Goal: Task Accomplishment & Management: Manage account settings

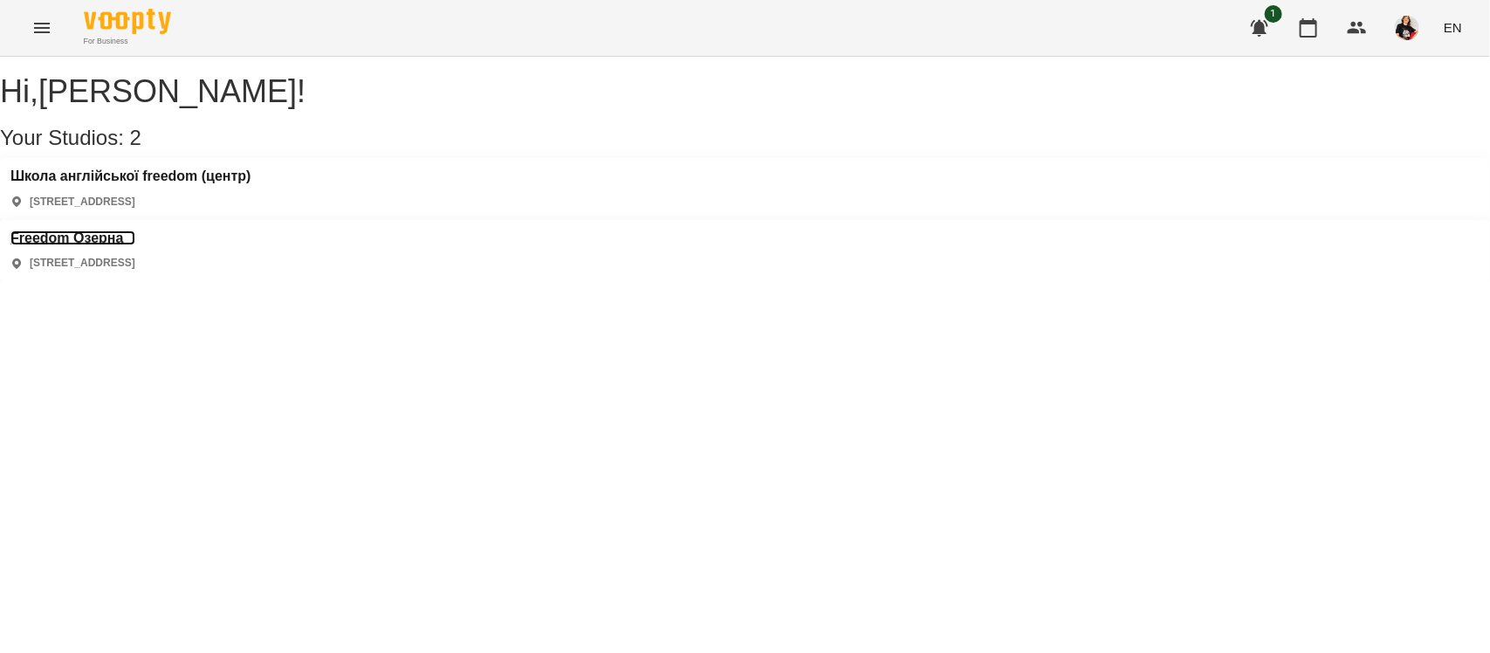
click at [135, 230] on h3 "Freedom Озерна" at bounding box center [72, 238] width 125 height 16
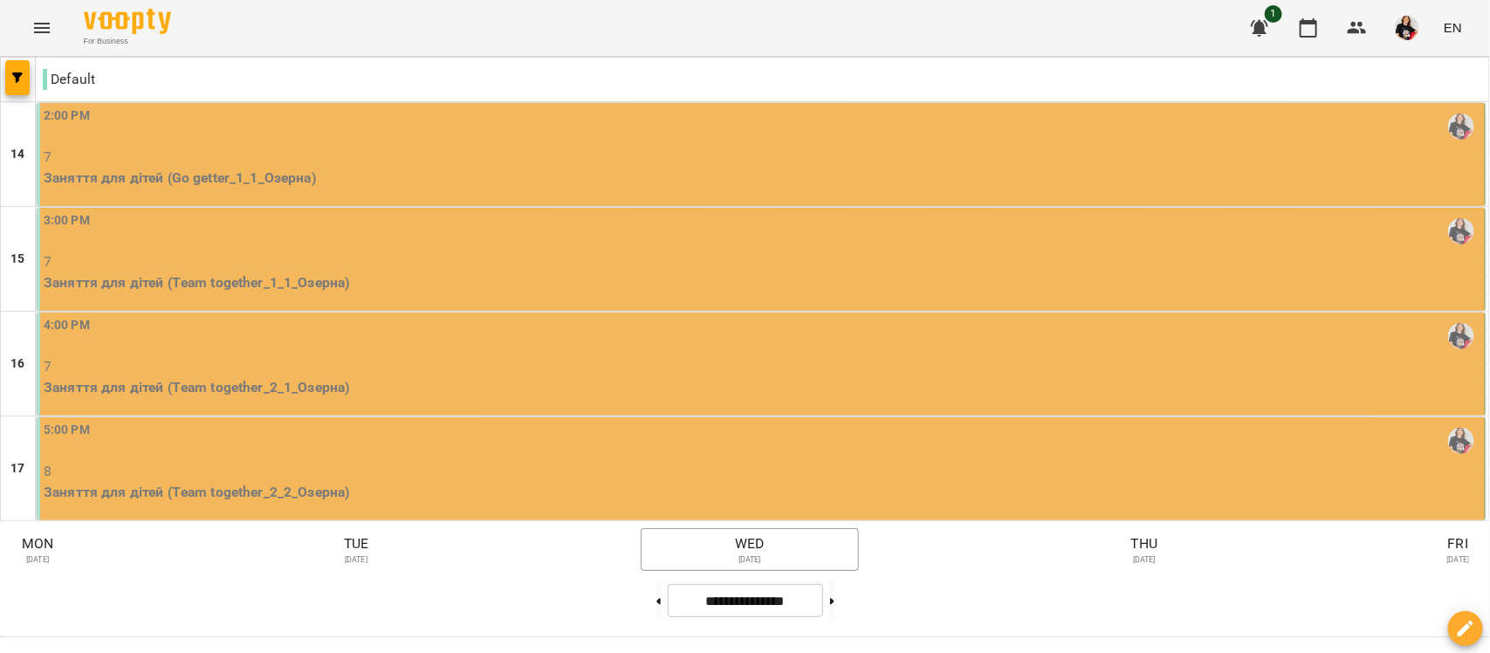
click at [199, 189] on p "Заняття для дітей (Go getter_1_1_Озерна)" at bounding box center [763, 178] width 1438 height 21
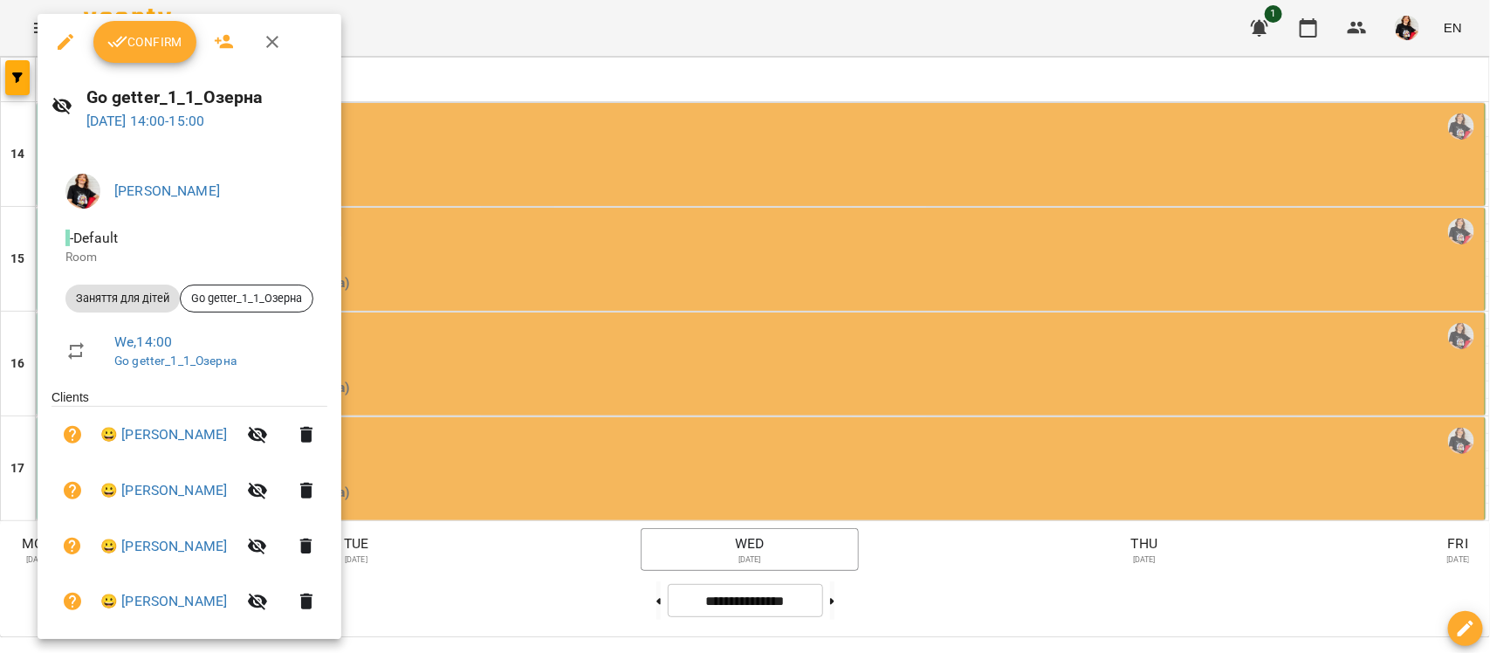
click at [435, 100] on div at bounding box center [745, 326] width 1490 height 653
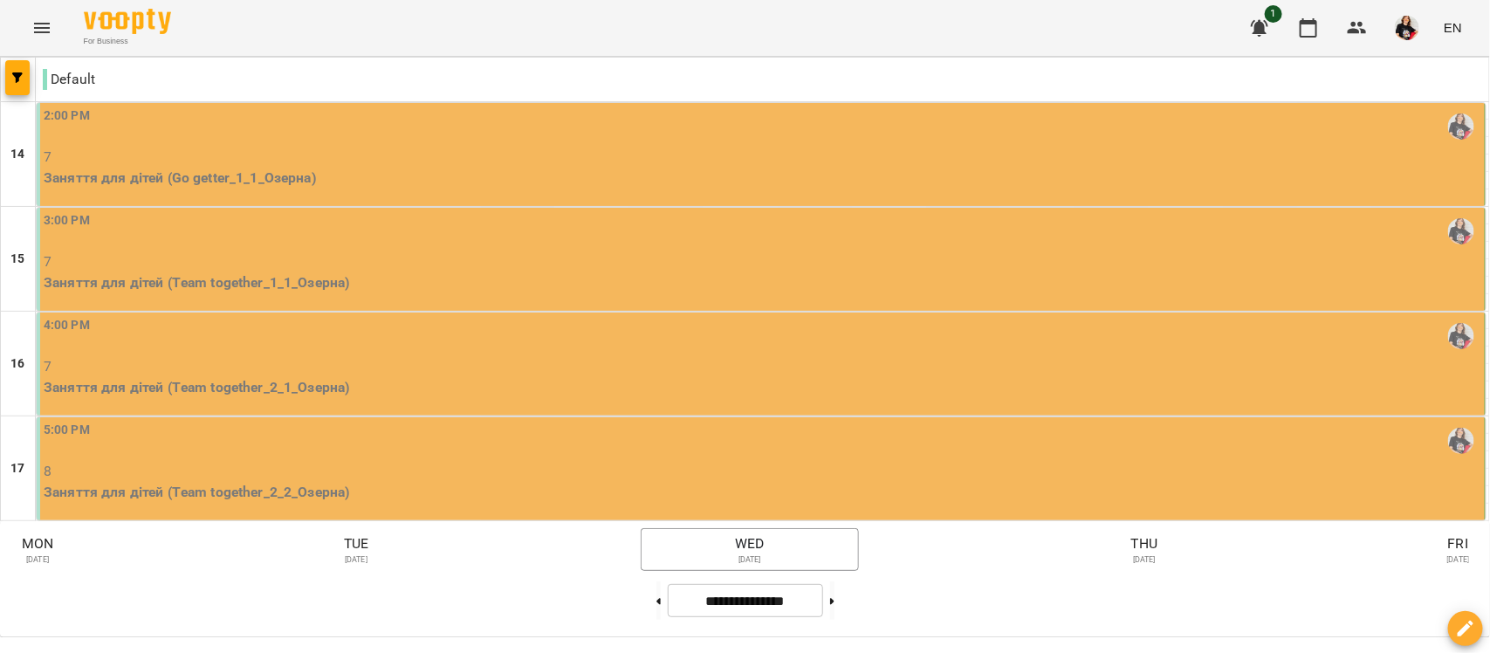
click at [37, 31] on icon "Menu" at bounding box center [41, 27] width 21 height 21
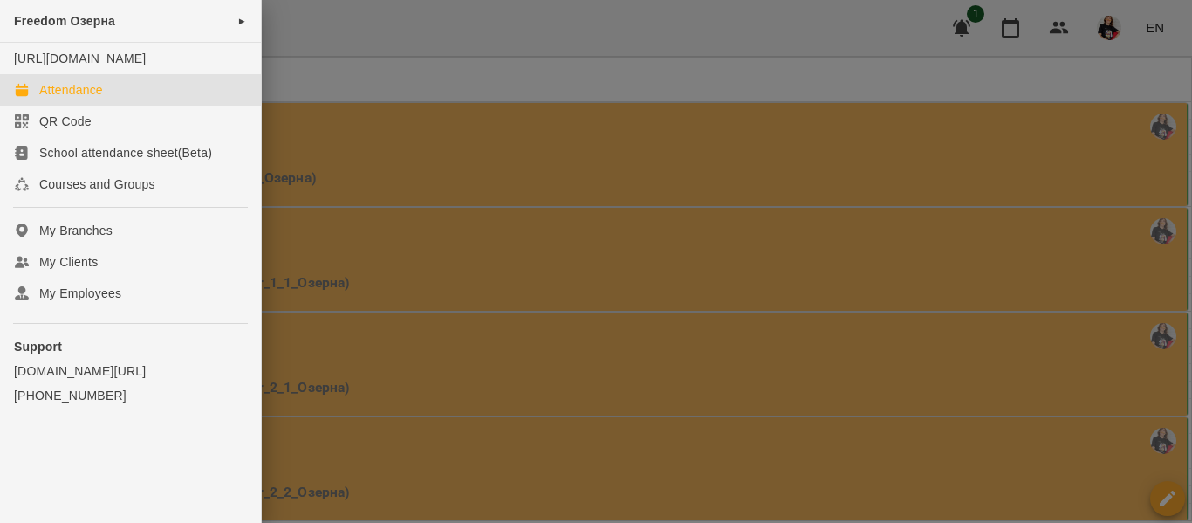
drag, startPoint x: 1023, startPoint y: 1, endPoint x: 436, endPoint y: 81, distance: 592.9
click at [436, 81] on div at bounding box center [596, 261] width 1192 height 523
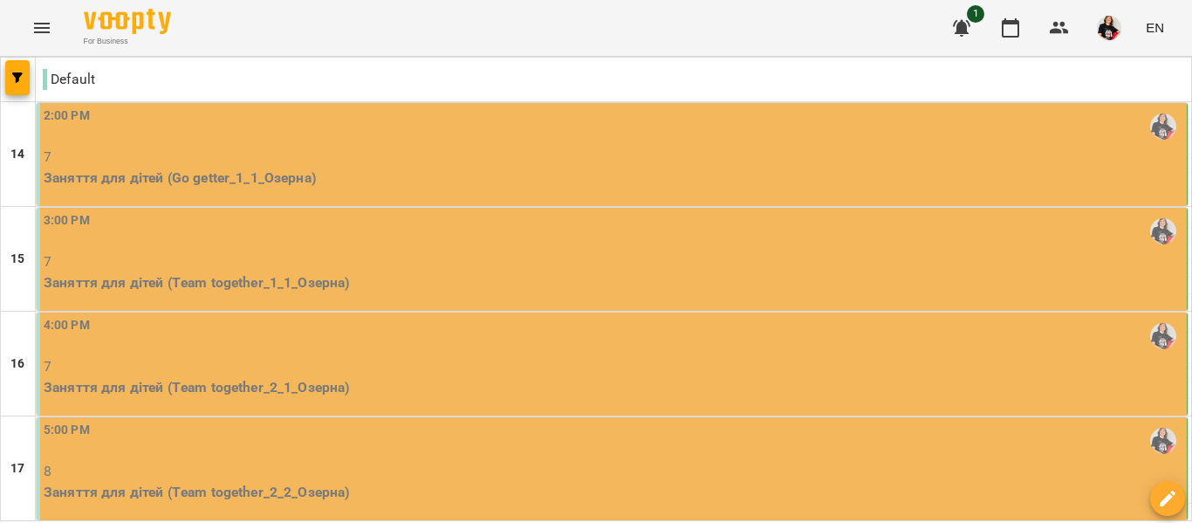
click at [225, 179] on p "Заняття для дітей (Go getter_1_1_Озерна)" at bounding box center [614, 178] width 1140 height 21
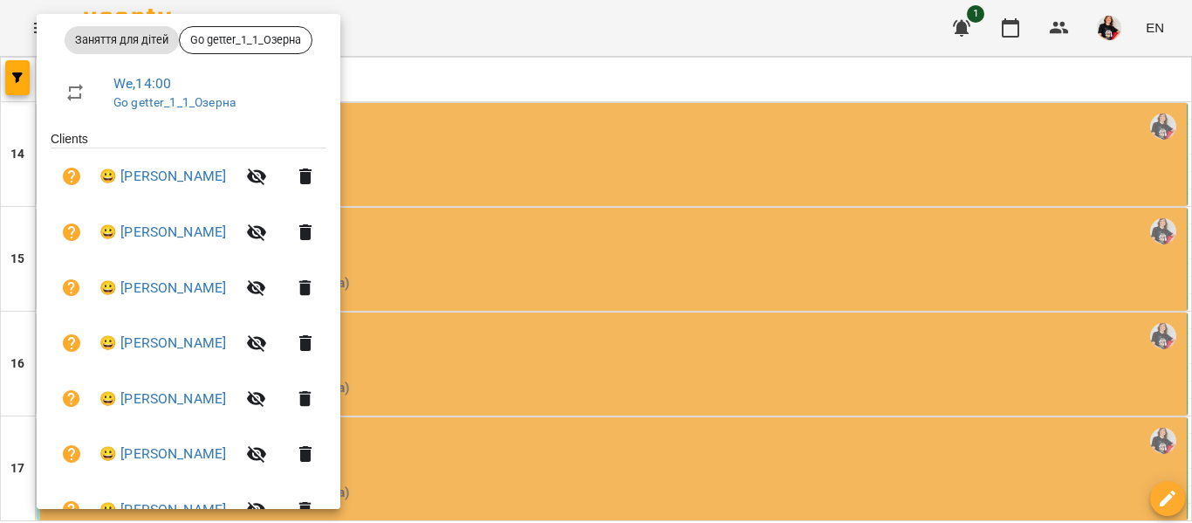
scroll to position [317, 0]
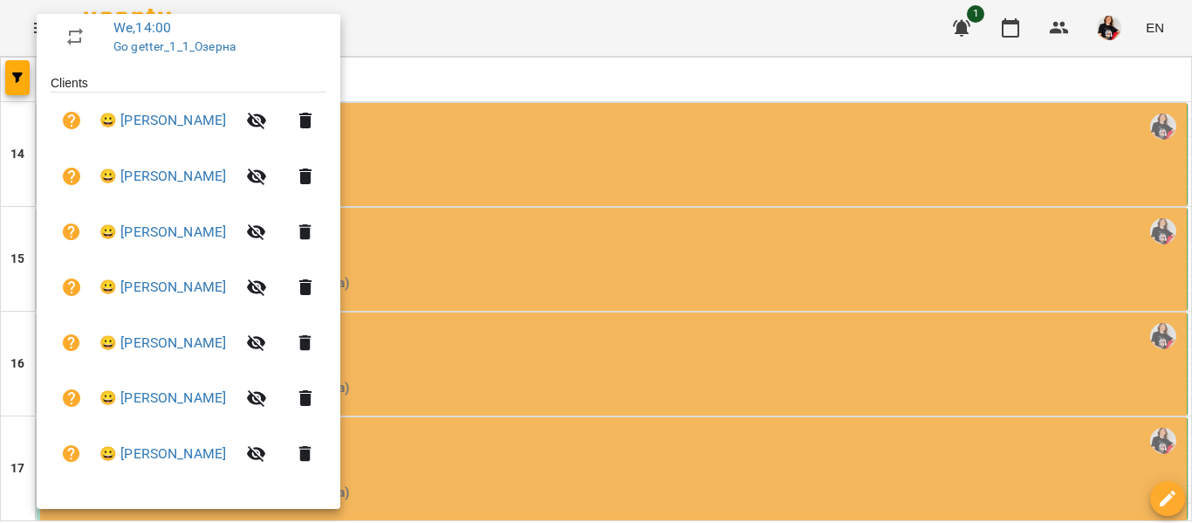
click at [508, 175] on div at bounding box center [596, 261] width 1192 height 523
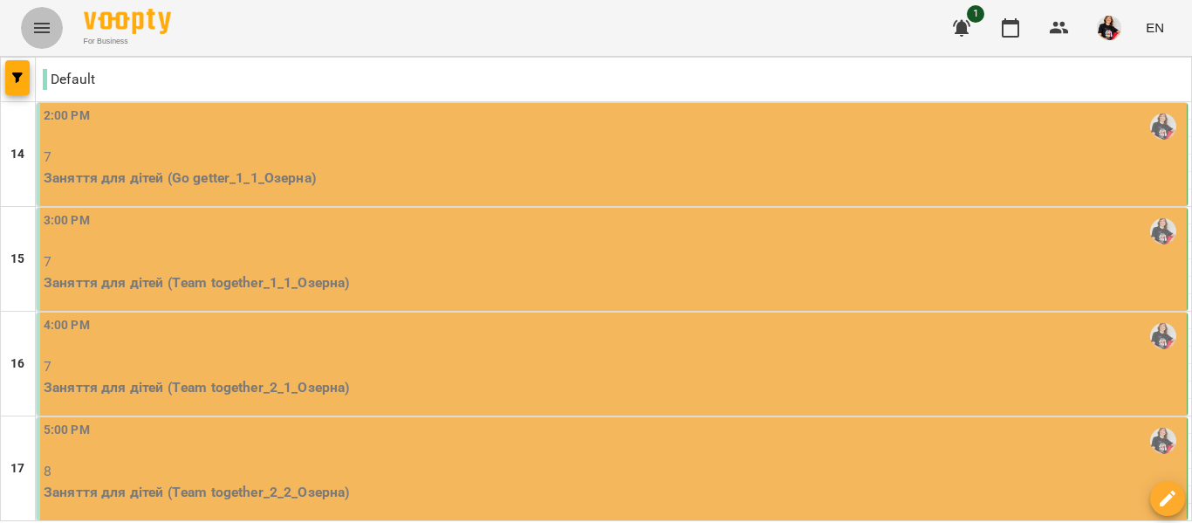
click at [35, 21] on icon "Menu" at bounding box center [41, 27] width 21 height 21
